Goal: Check status: Check status

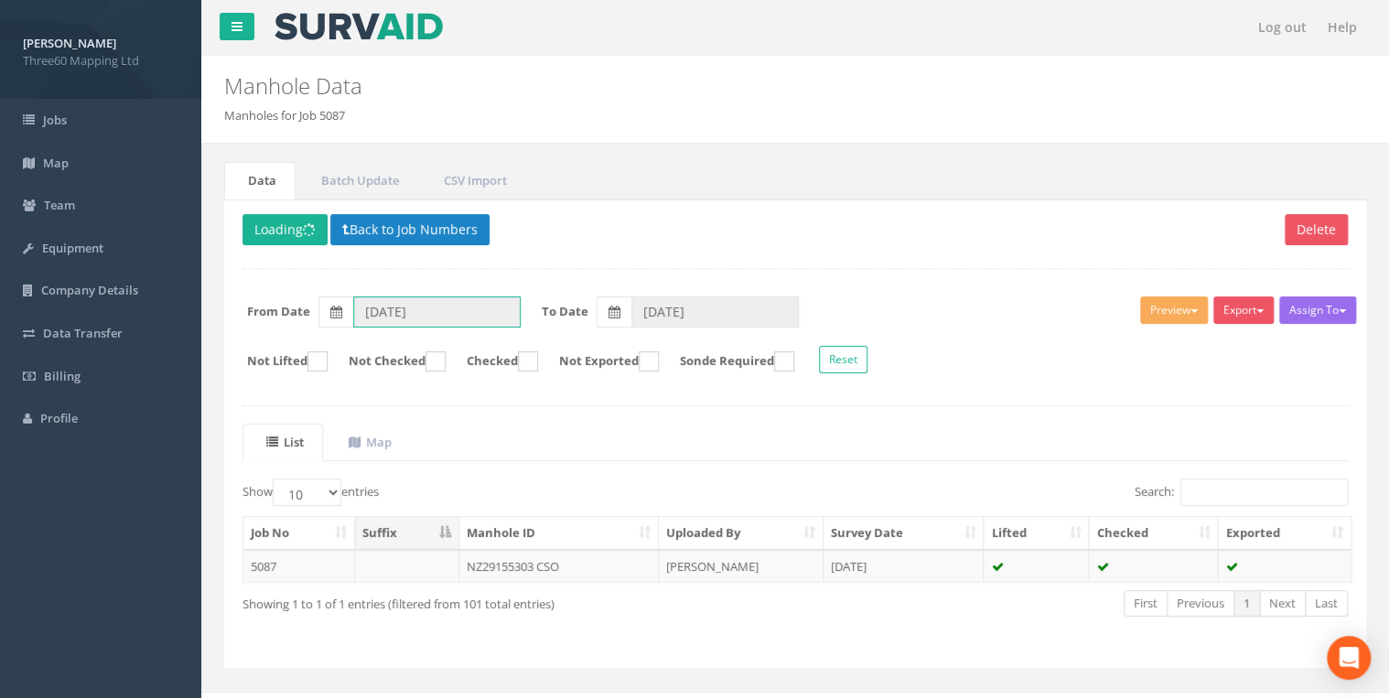
click at [405, 322] on input "[DATE]" at bounding box center [436, 312] width 167 height 31
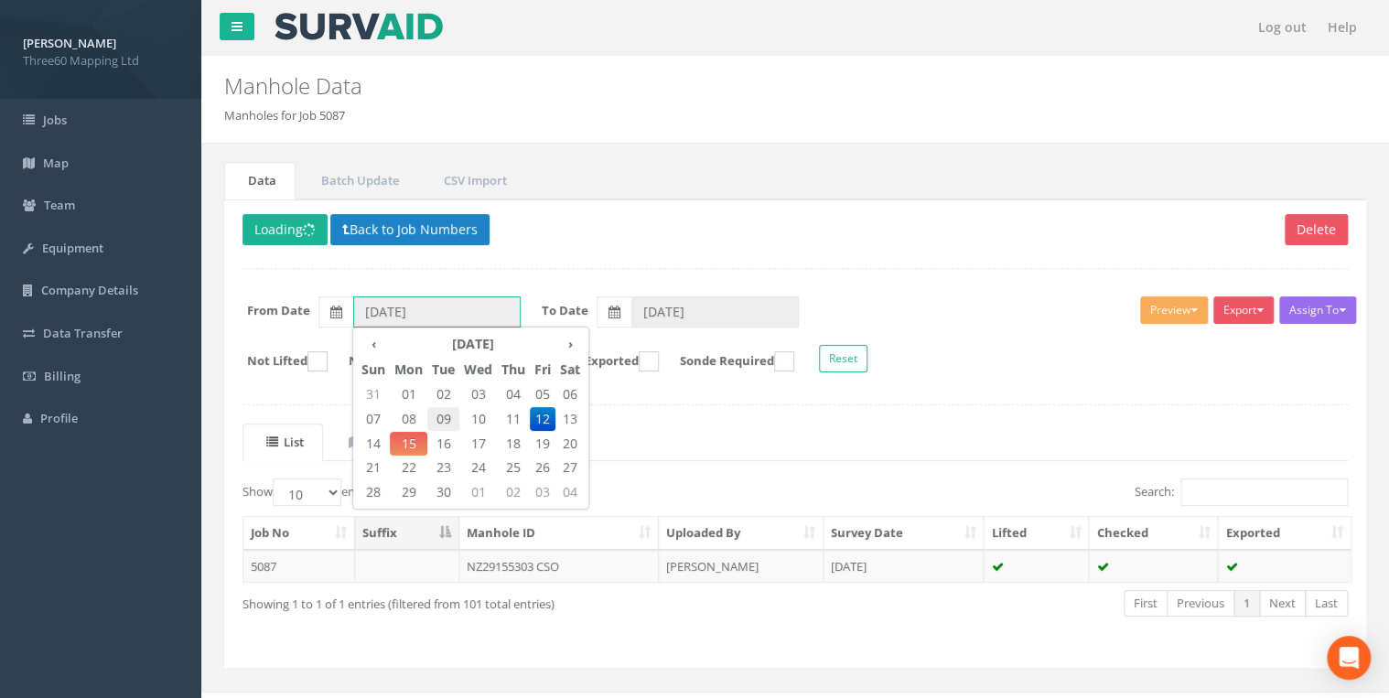
click at [447, 418] on span "09" at bounding box center [443, 419] width 32 height 24
type input "[DATE]"
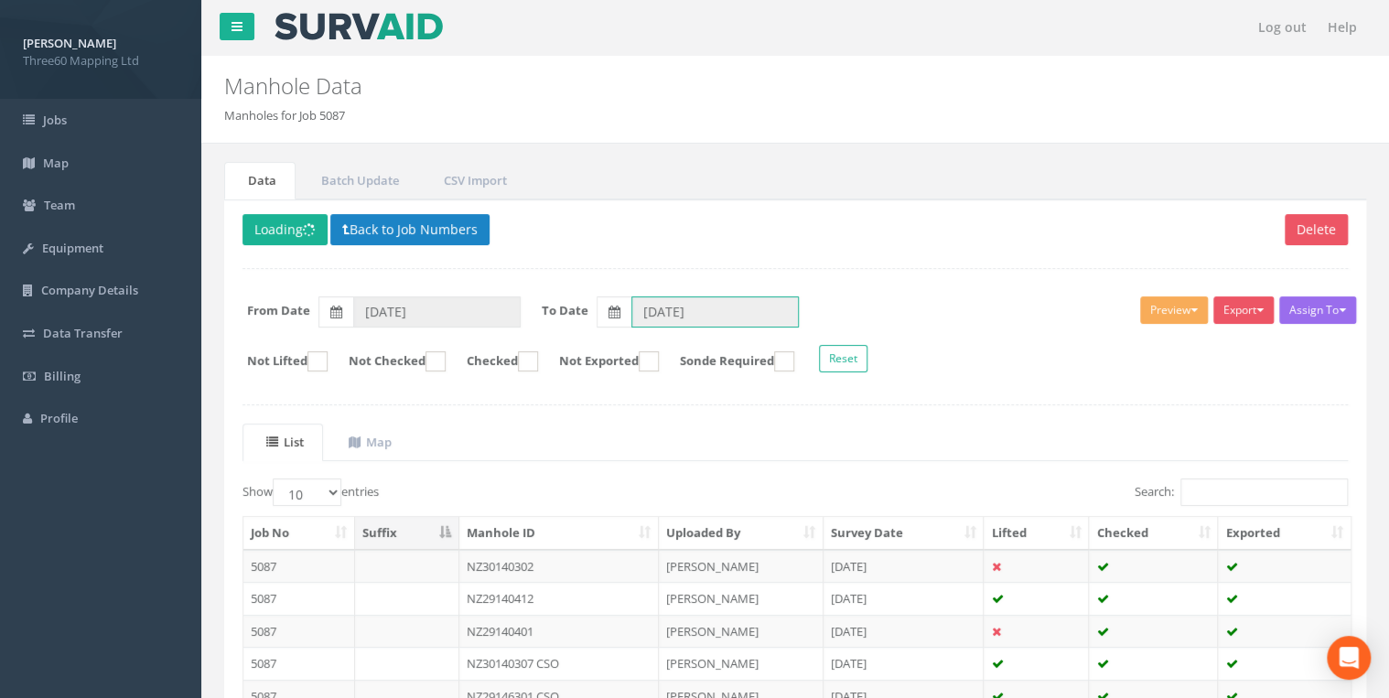
click at [670, 318] on input "[DATE]" at bounding box center [714, 312] width 167 height 31
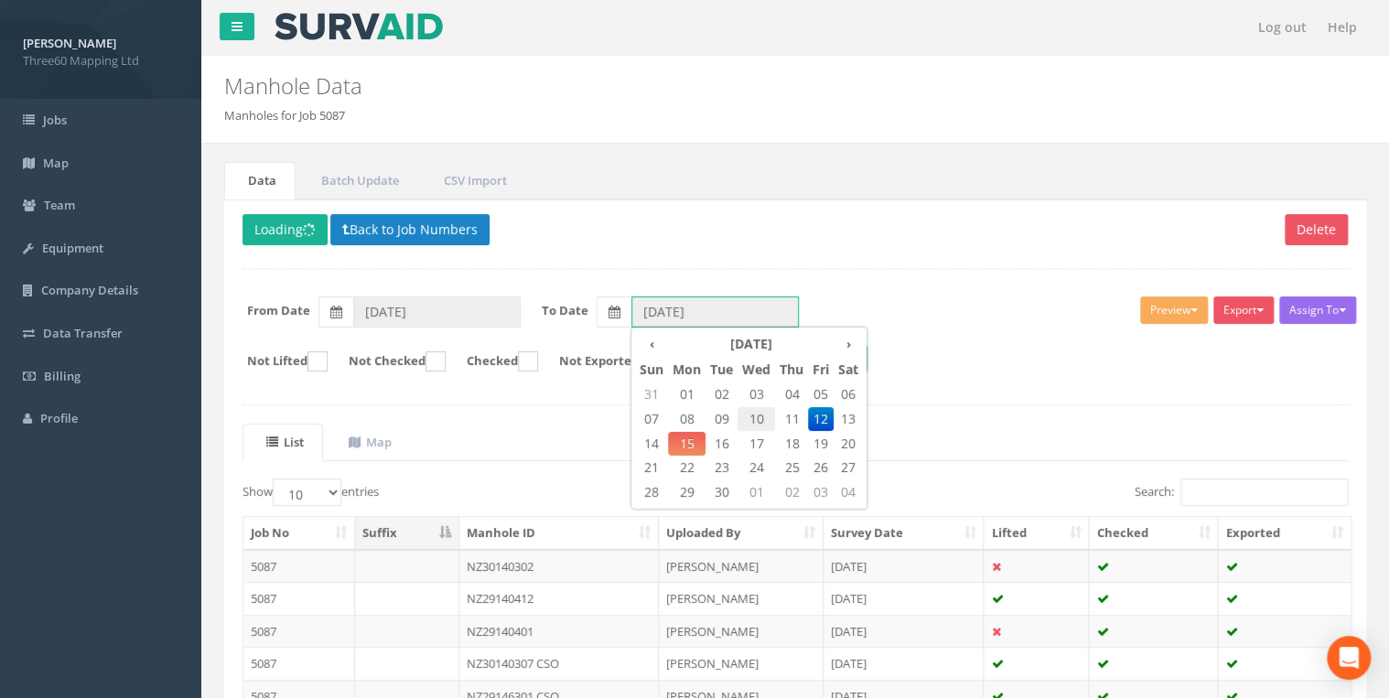
click at [758, 423] on span "10" at bounding box center [757, 419] width 38 height 24
type input "[DATE]"
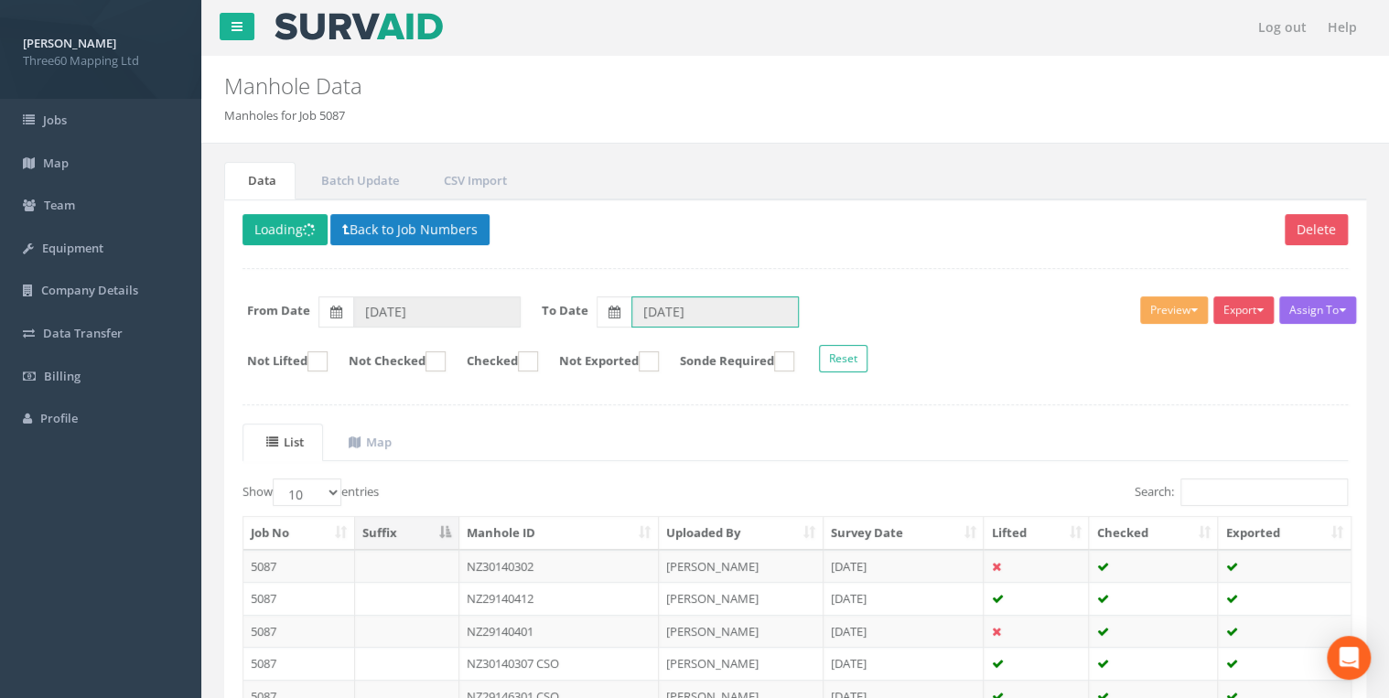
scroll to position [318, 0]
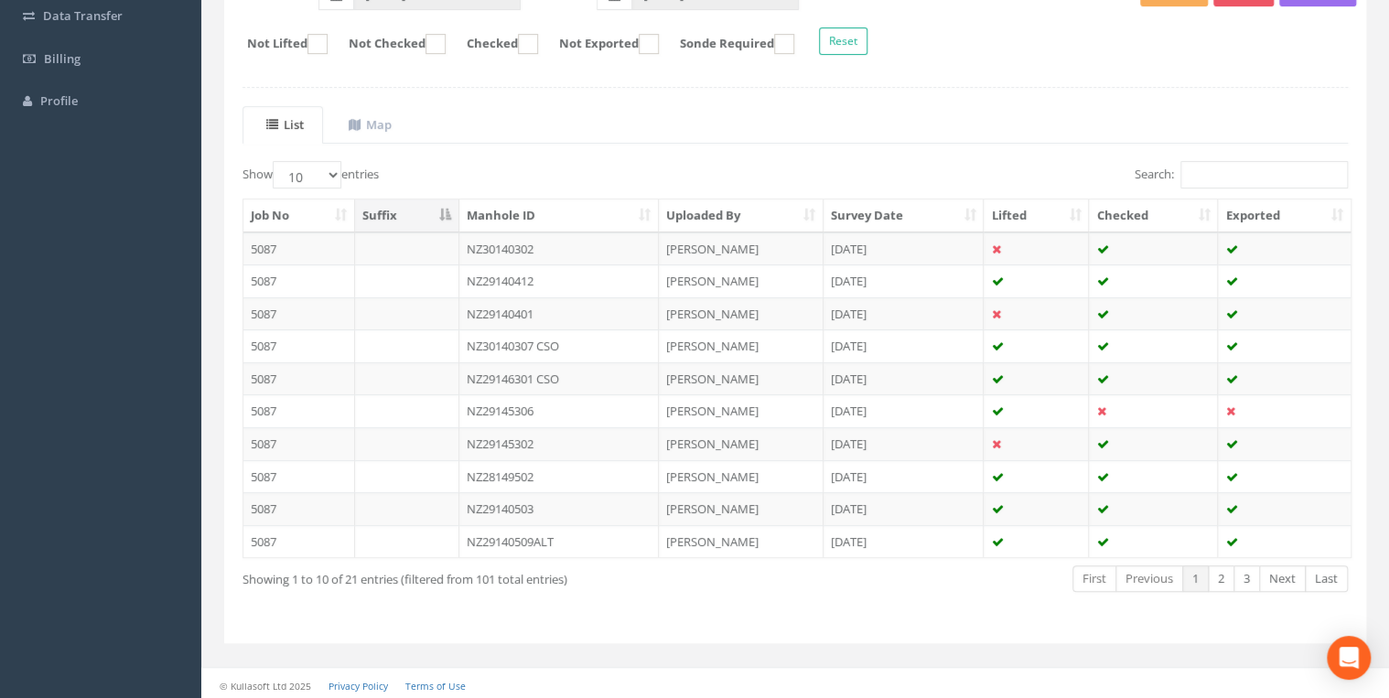
click at [344, 178] on label "Show 10 25 50 100 entries" at bounding box center [311, 174] width 136 height 27
click at [341, 178] on select "10 25 50 100" at bounding box center [307, 174] width 69 height 27
click at [341, 177] on select "10 25 50 100" at bounding box center [307, 174] width 69 height 27
select select "25"
click at [275, 161] on select "10 25 50 100" at bounding box center [307, 174] width 69 height 27
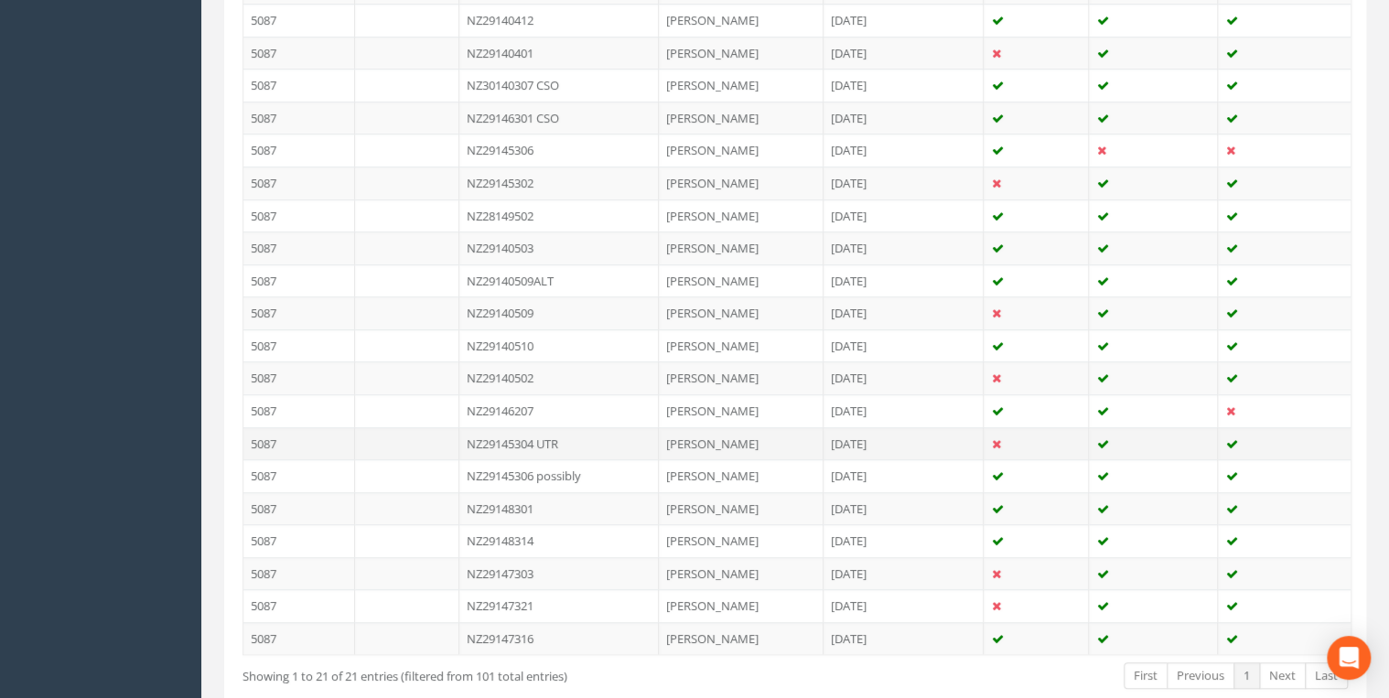
scroll to position [478, 0]
